Goal: Task Accomplishment & Management: Manage account settings

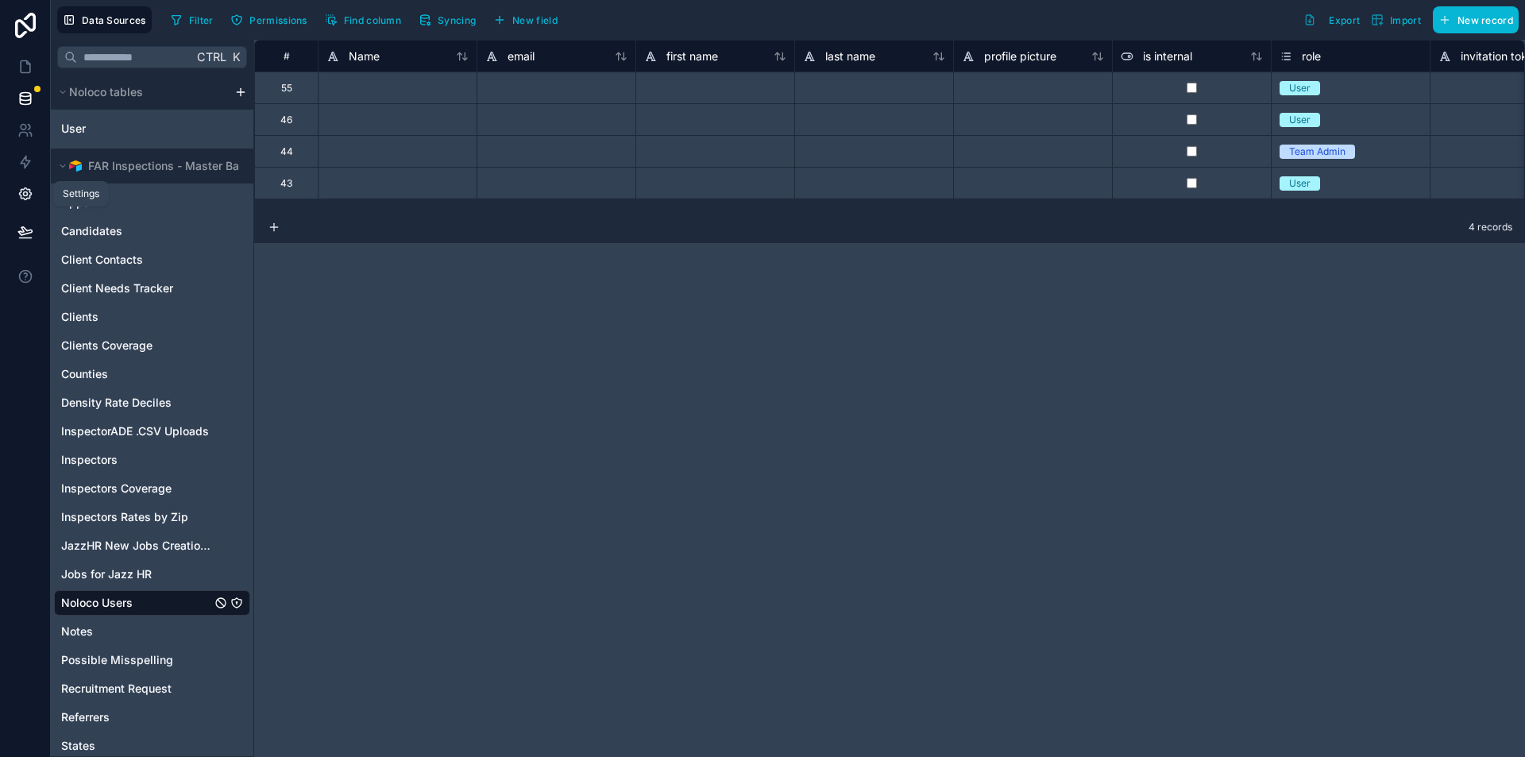
click at [33, 192] on icon at bounding box center [25, 194] width 16 height 16
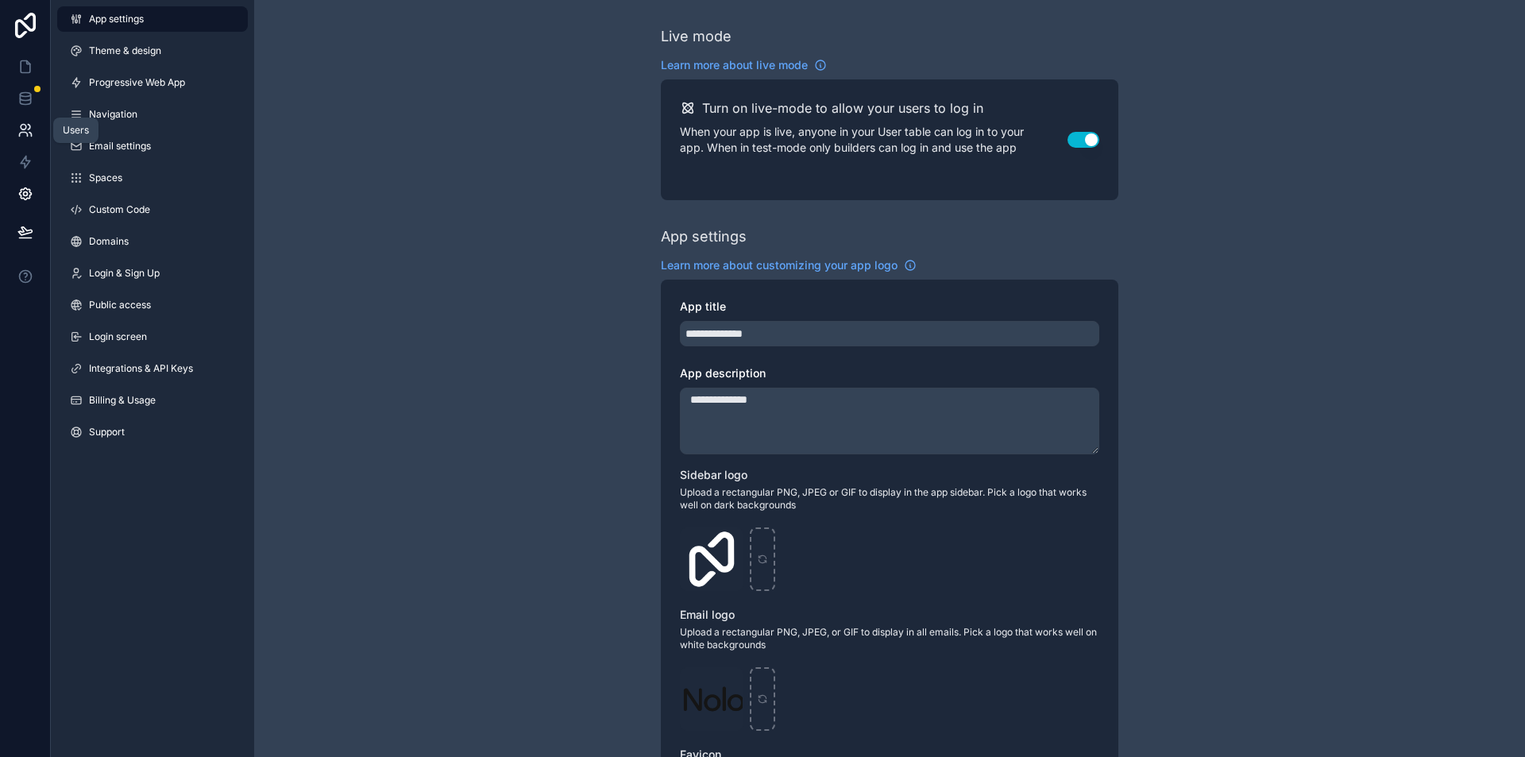
click at [40, 136] on link at bounding box center [25, 130] width 50 height 32
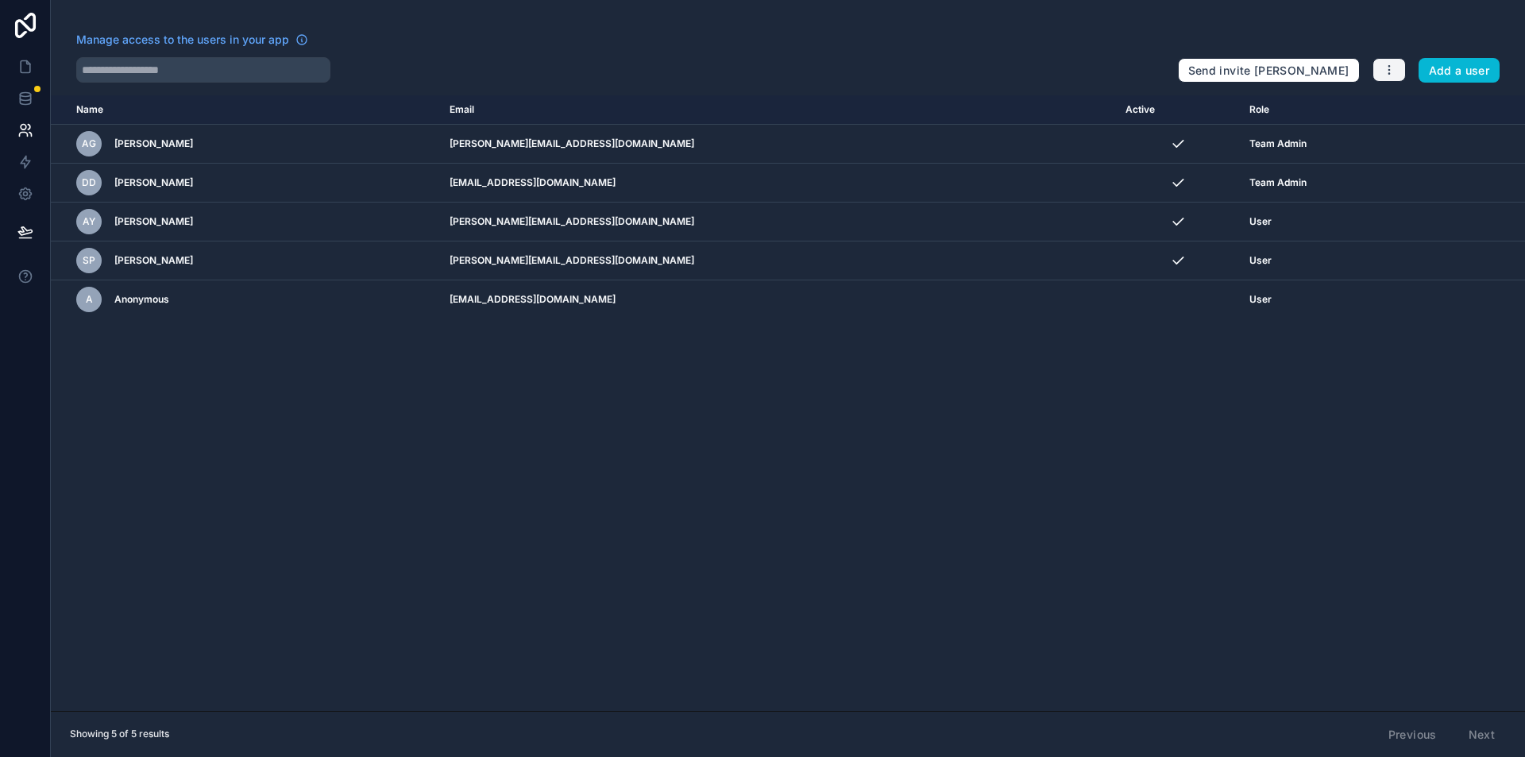
click at [1387, 70] on icon "button" at bounding box center [1389, 70] width 13 height 13
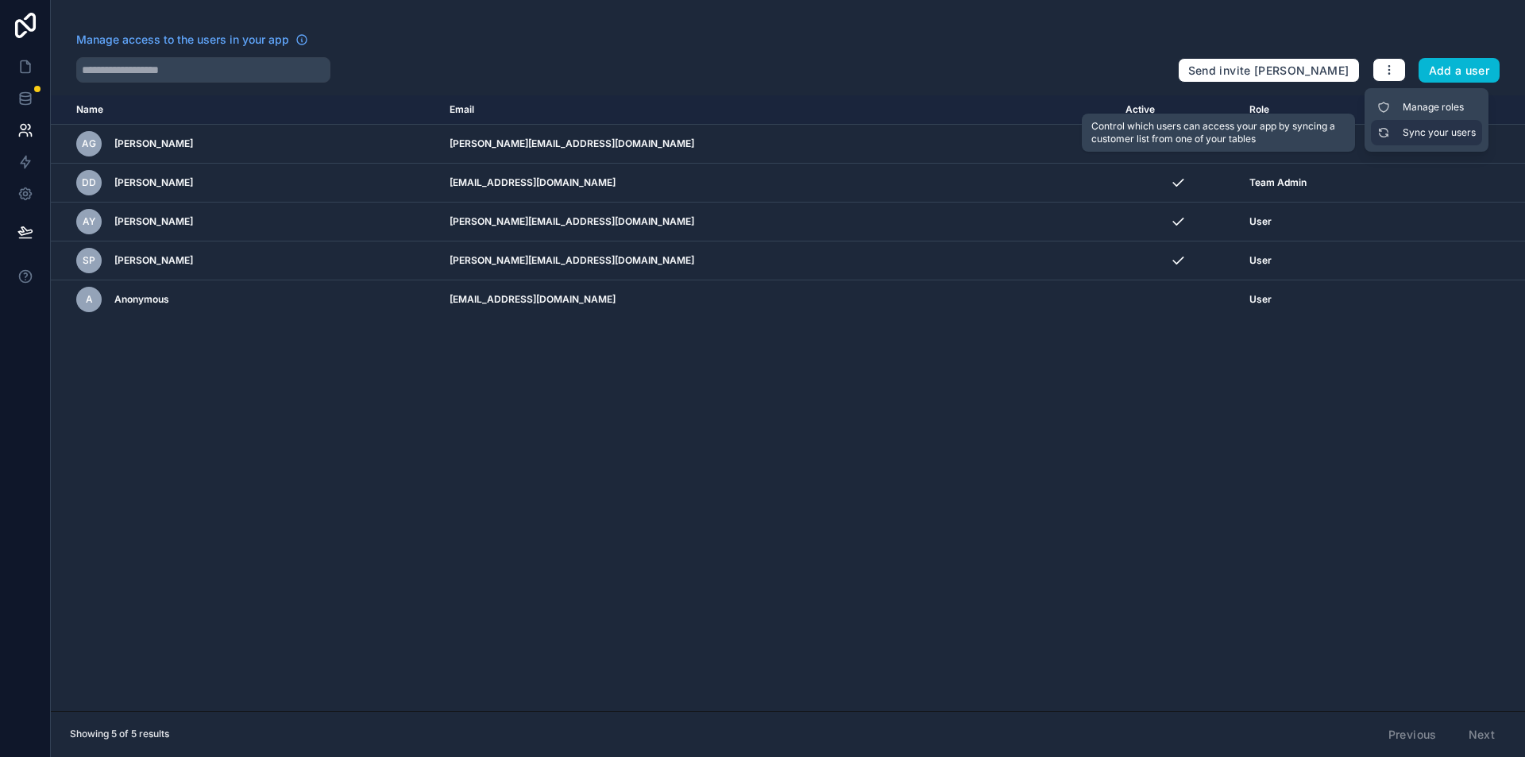
click at [1414, 130] on link "Sync your users" at bounding box center [1426, 132] width 111 height 25
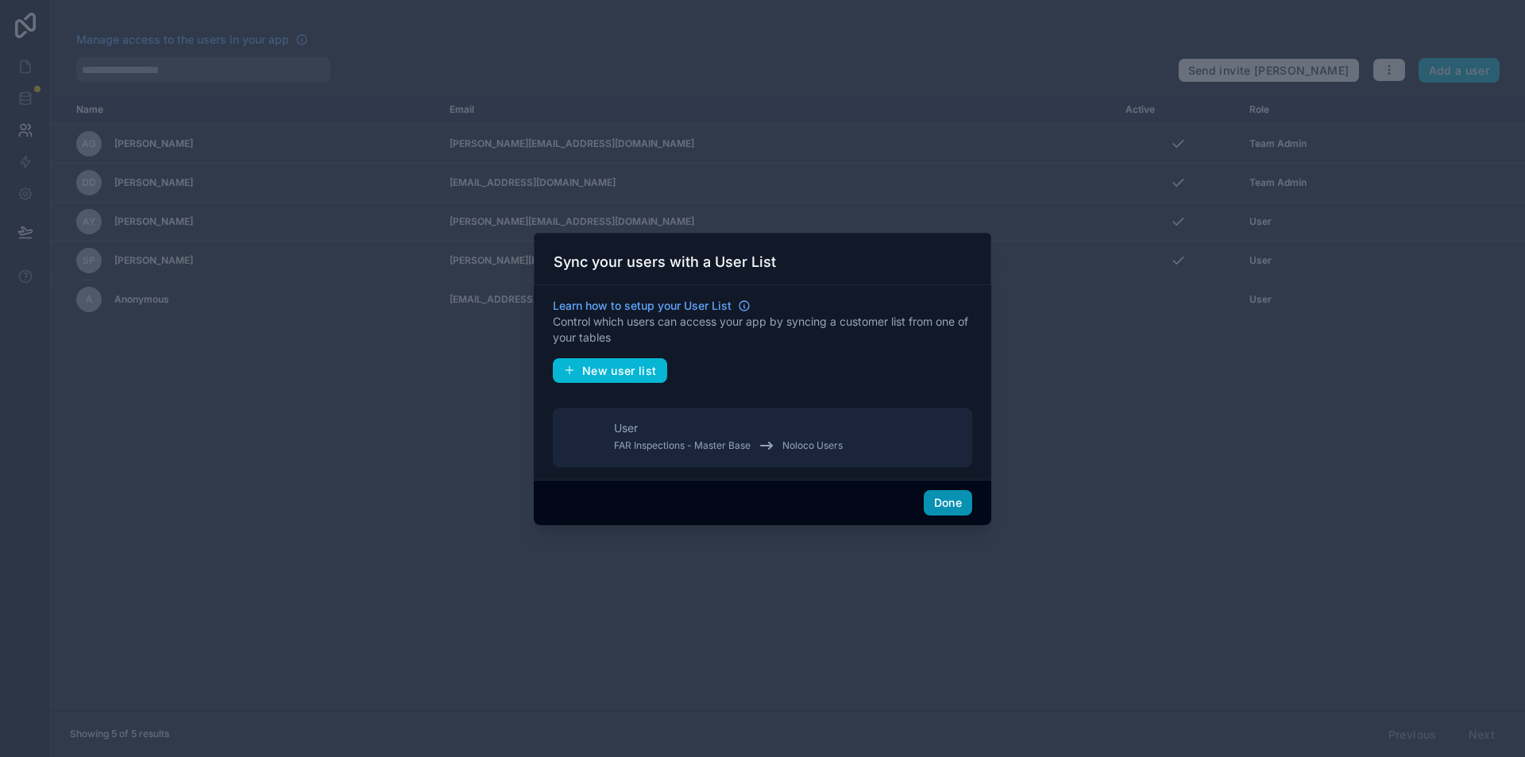
click at [941, 495] on button "Done" at bounding box center [948, 502] width 48 height 25
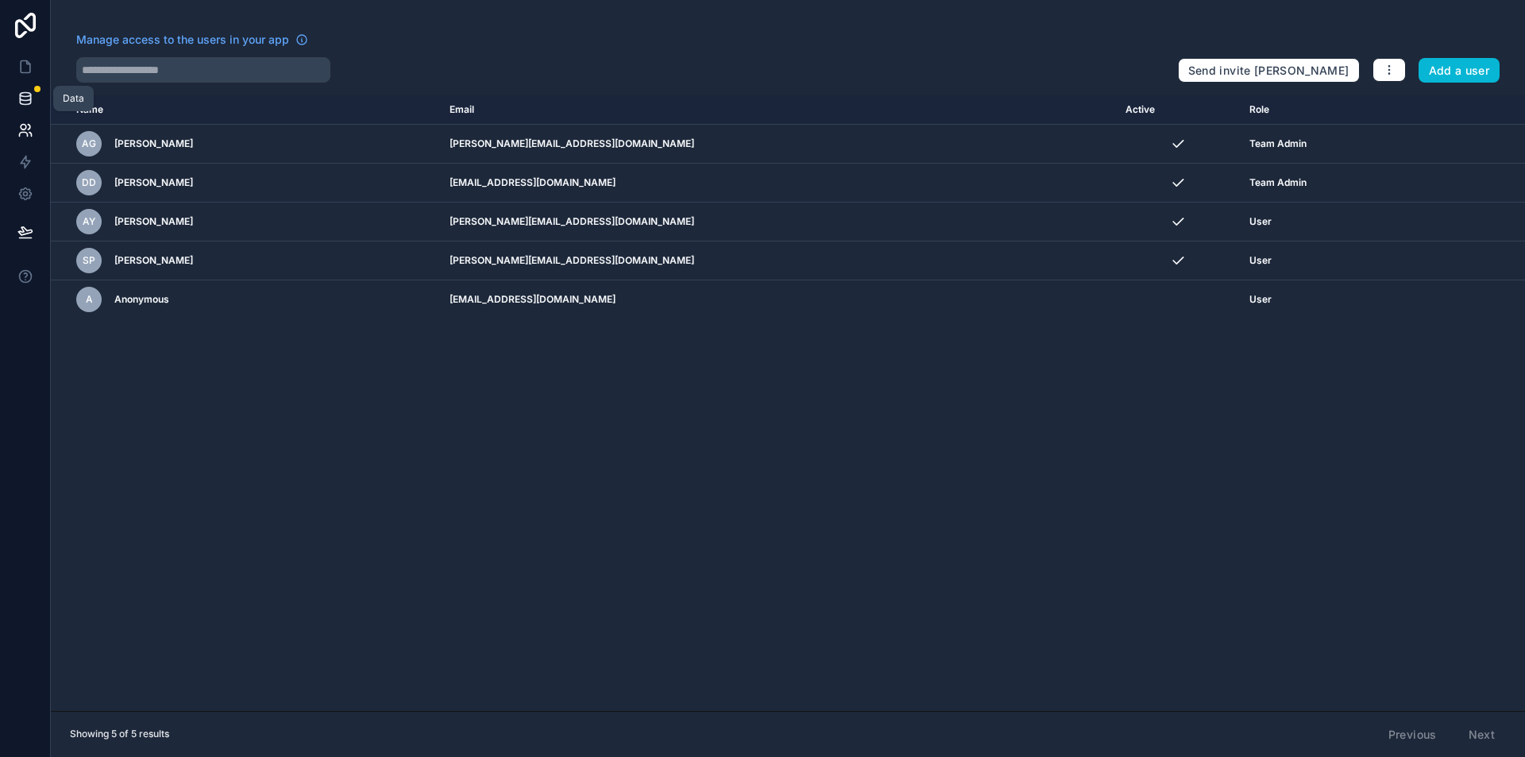
click at [18, 102] on icon at bounding box center [25, 99] width 16 height 16
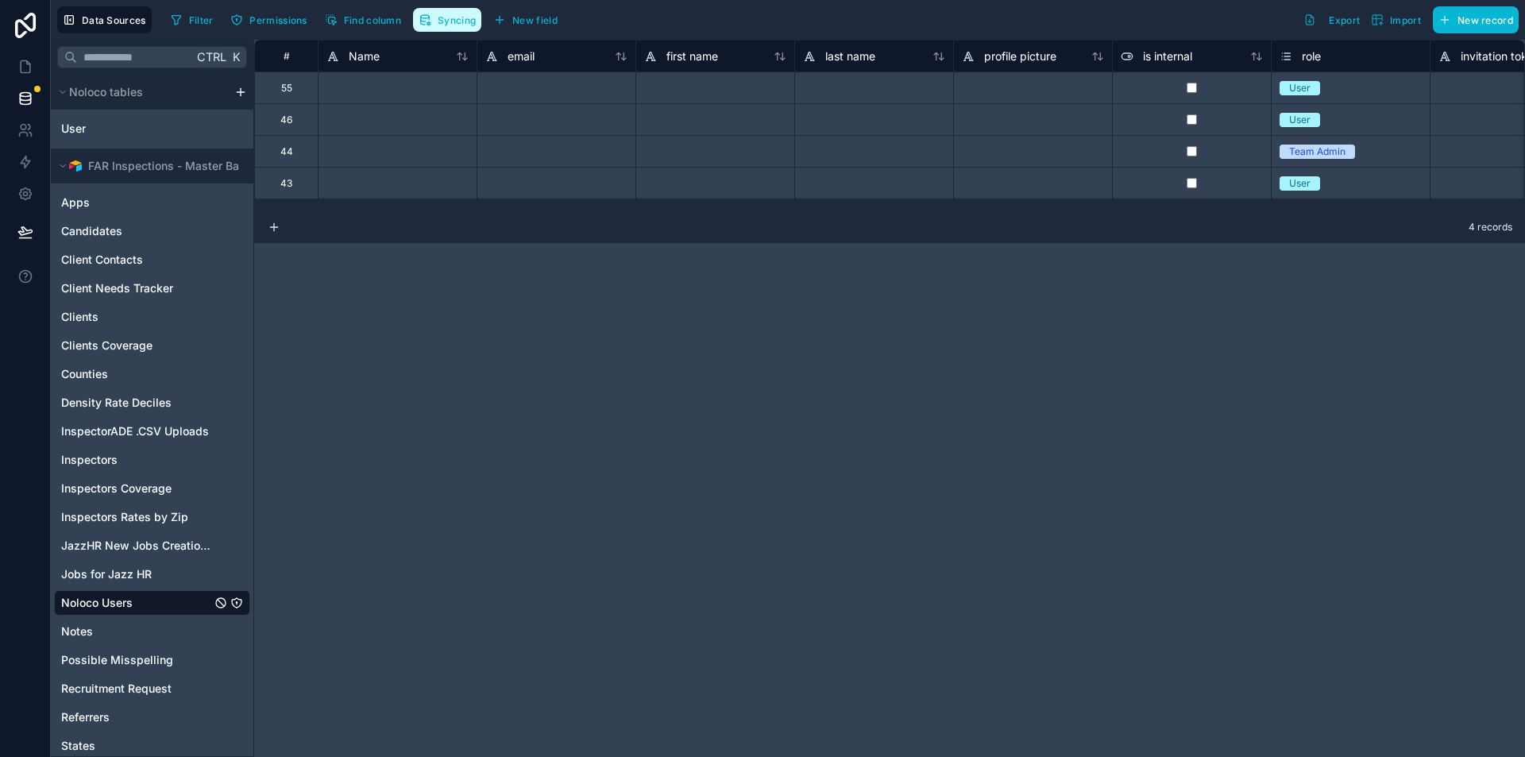
click at [449, 15] on span "Syncing" at bounding box center [457, 20] width 38 height 12
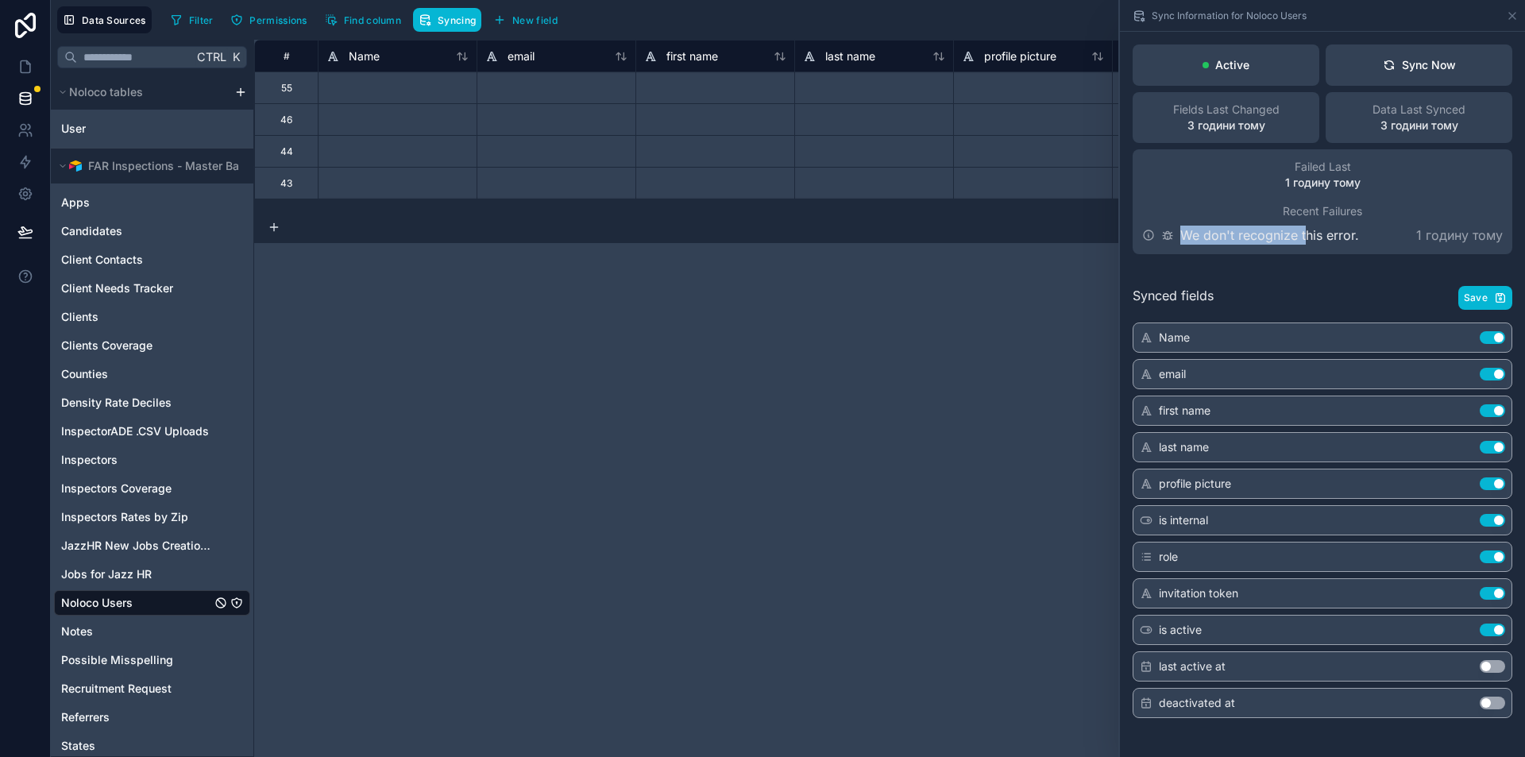
drag, startPoint x: 1177, startPoint y: 233, endPoint x: 1308, endPoint y: 237, distance: 131.1
click at [1306, 237] on div "We don't recognize this error." at bounding box center [1250, 235] width 217 height 19
click at [1309, 236] on p "We don't recognize this error." at bounding box center [1269, 235] width 179 height 19
click at [874, 286] on div "# Name email first name last name profile picture is internal role invitation t…" at bounding box center [889, 398] width 1271 height 717
click at [1512, 16] on icon at bounding box center [1512, 16] width 6 height 6
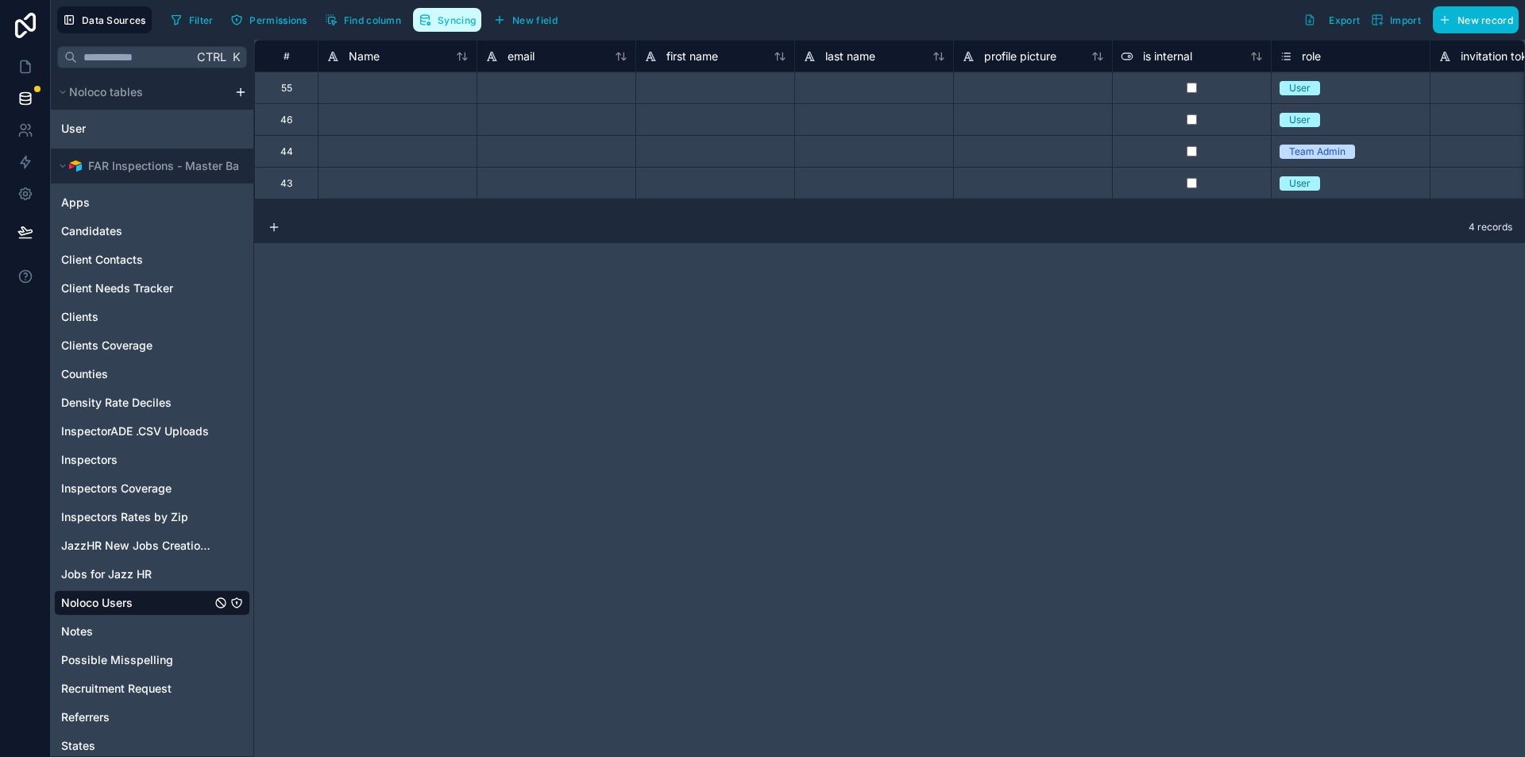
click at [436, 25] on button "Syncing" at bounding box center [447, 20] width 68 height 24
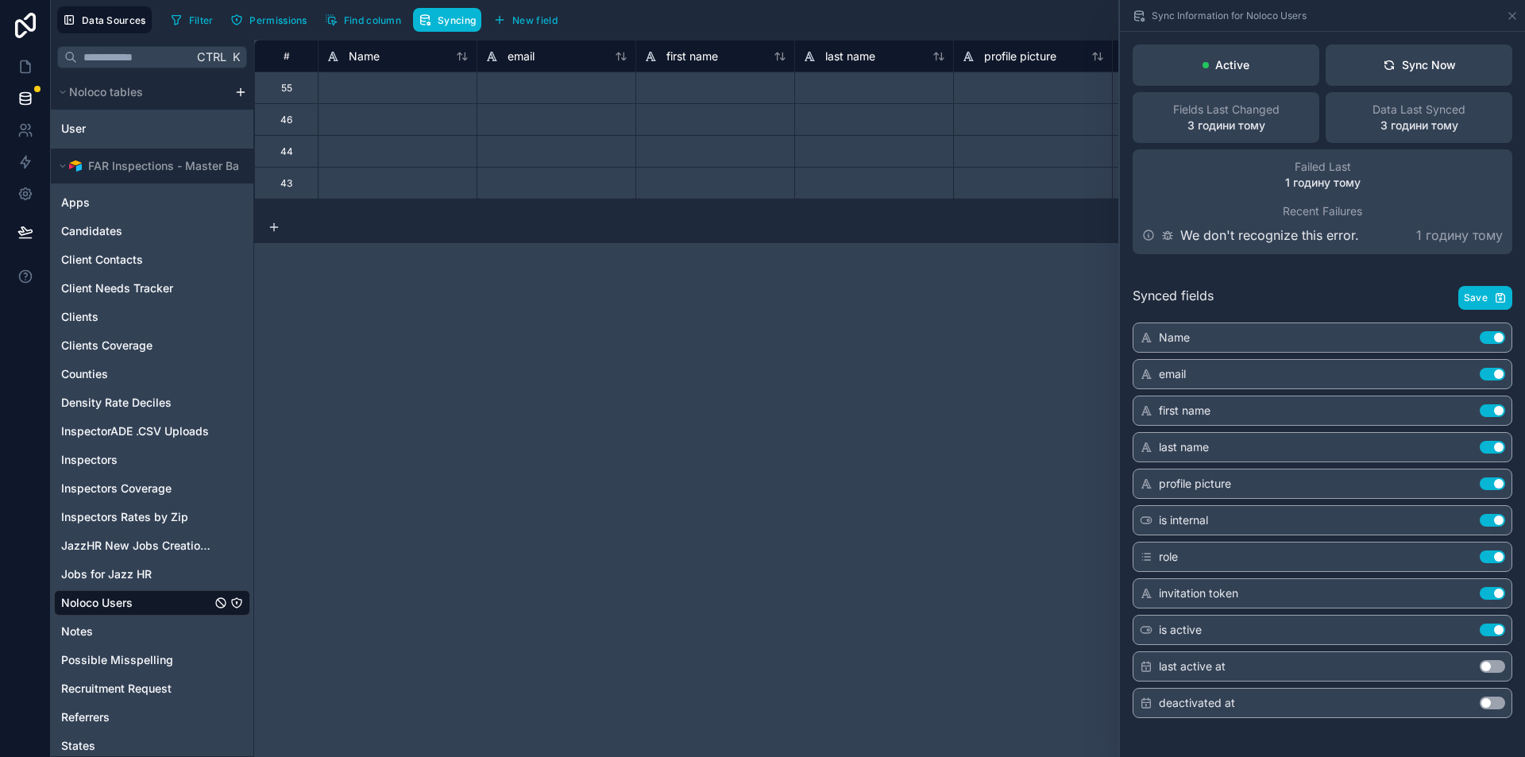
click at [939, 438] on div "# Name email first name last name profile picture is internal role invitation t…" at bounding box center [889, 398] width 1271 height 717
click at [1510, 20] on icon at bounding box center [1512, 16] width 13 height 13
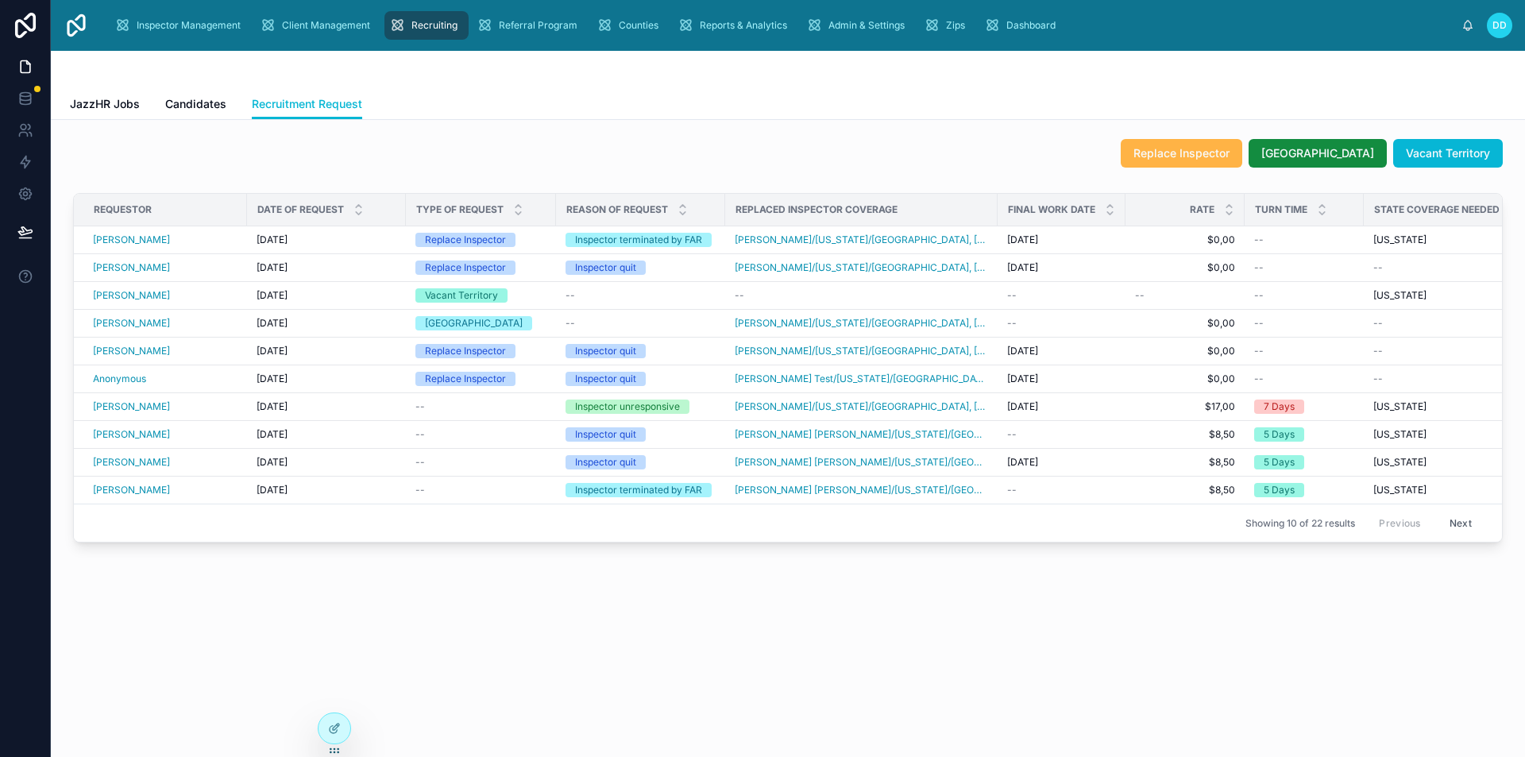
click at [1205, 147] on span "Replace Inspector" at bounding box center [1181, 153] width 96 height 16
